Goal: Transaction & Acquisition: Obtain resource

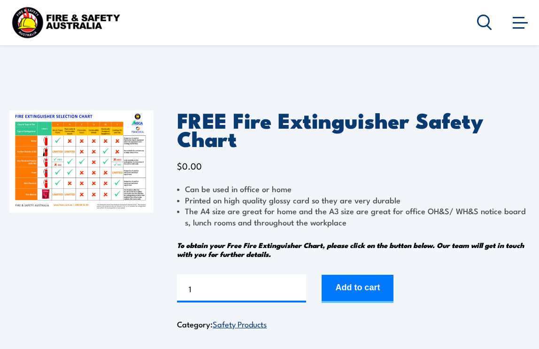
click at [108, 144] on img at bounding box center [81, 161] width 144 height 102
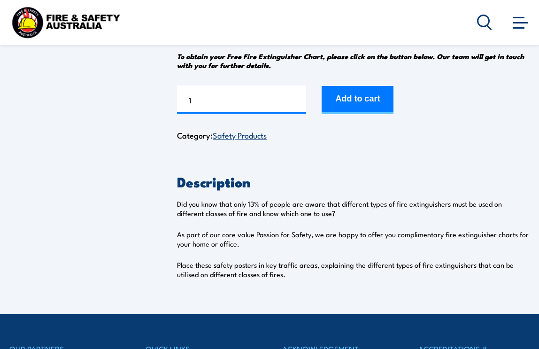
scroll to position [44, 0]
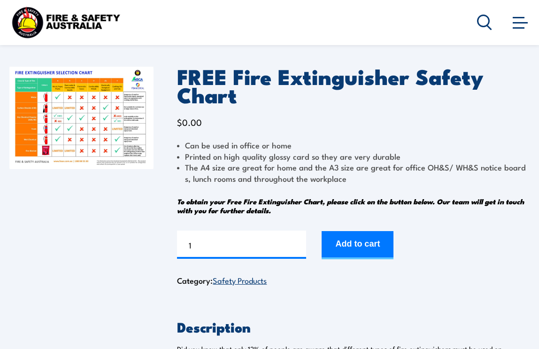
click at [372, 240] on button "Add to cart" at bounding box center [358, 245] width 72 height 28
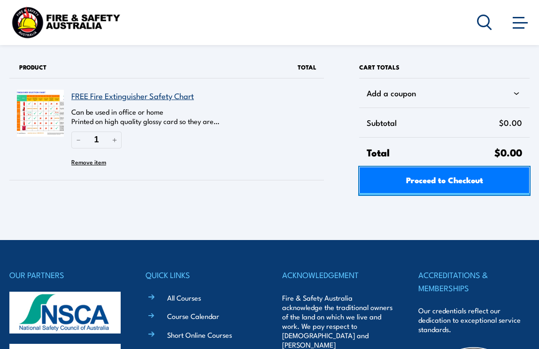
click at [462, 181] on span "Proceed to Checkout" at bounding box center [444, 179] width 77 height 25
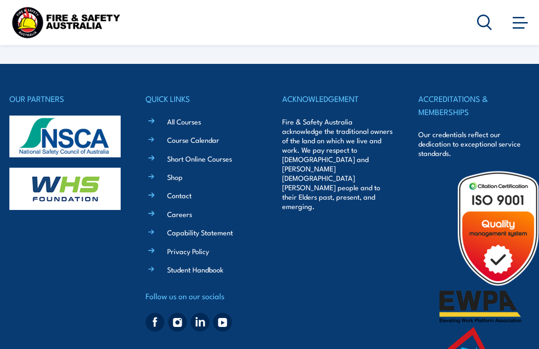
select select "VIC"
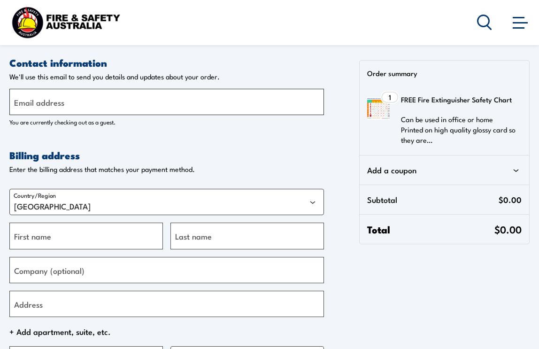
click at [109, 100] on input "Email address" at bounding box center [166, 102] width 315 height 26
type input "[EMAIL_ADDRESS][DOMAIN_NAME]"
type input "[PERSON_NAME]"
type input "Guy"
type input "Queensland Council for LGBTI Health"
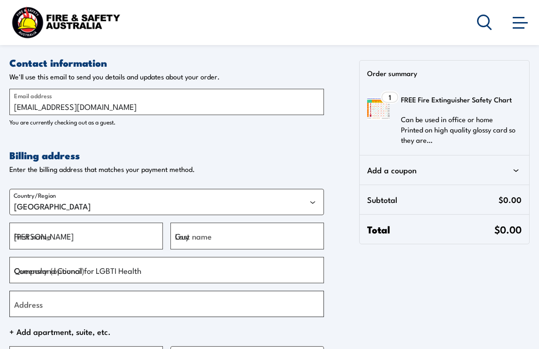
type input "[STREET_ADDRESS][PERSON_NAME]"
type input "CAIRNS"
select select "QLD"
type input "4870"
type input "[PHONE_NUMBER]"
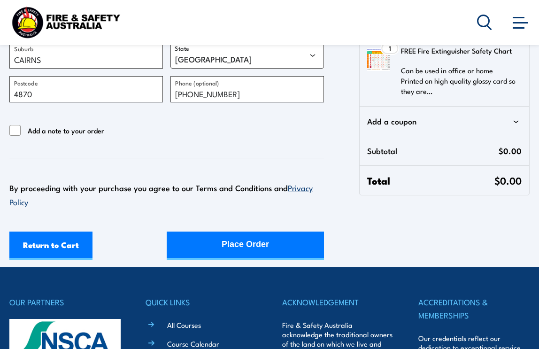
scroll to position [321, 0]
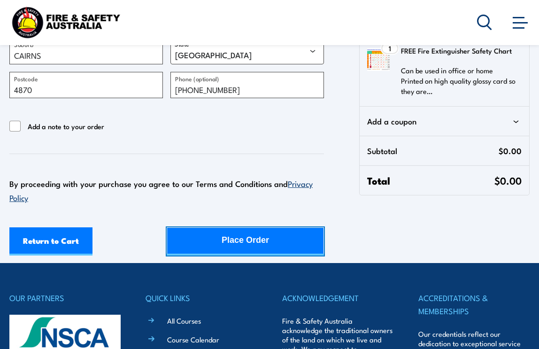
click at [264, 241] on div "Place Order" at bounding box center [245, 240] width 47 height 25
